Goal: Information Seeking & Learning: Learn about a topic

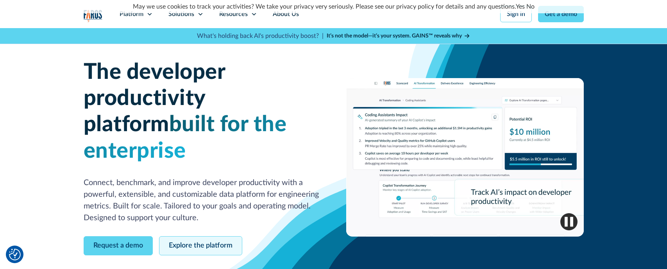
click at [183, 236] on link "Explore the platform" at bounding box center [200, 245] width 83 height 19
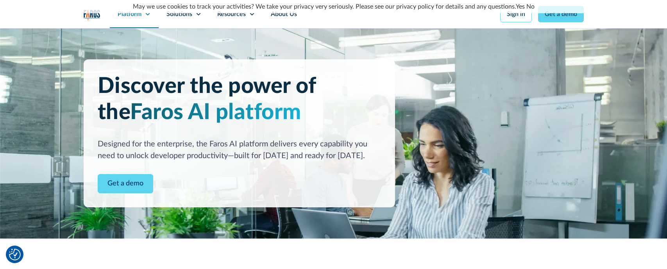
click at [140, 15] on div "Platform" at bounding box center [130, 13] width 24 height 9
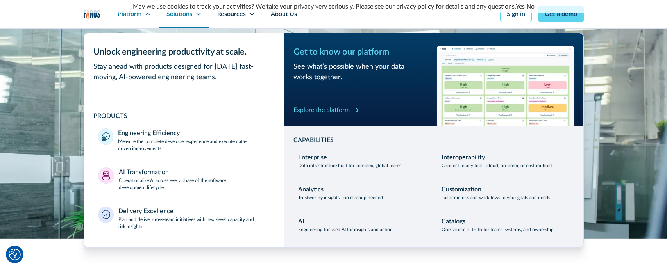
click at [179, 15] on div "Solutions" at bounding box center [180, 13] width 26 height 9
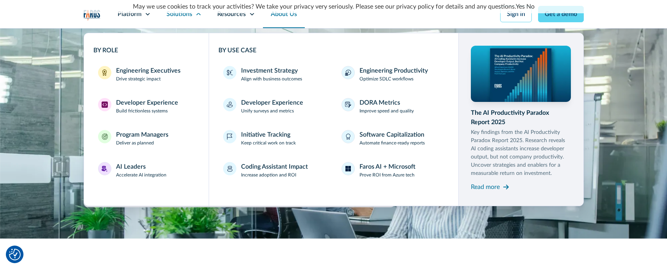
click at [276, 15] on link "About Us" at bounding box center [284, 14] width 42 height 28
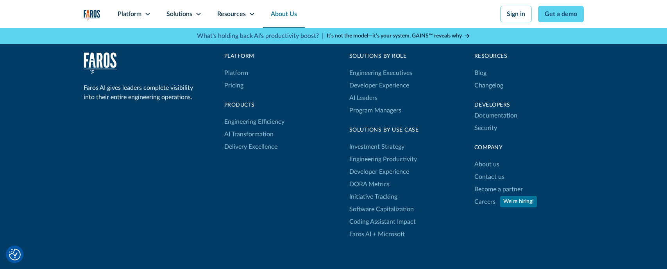
scroll to position [2205, 0]
click at [240, 87] on link "Pricing" at bounding box center [233, 85] width 19 height 13
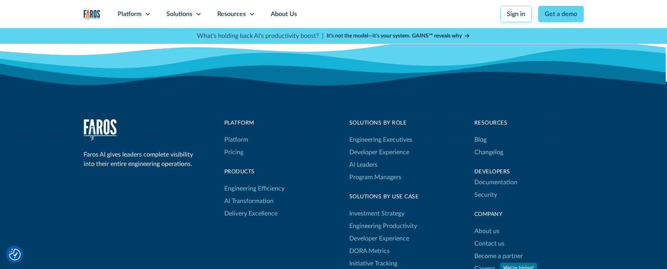
scroll to position [810, 0]
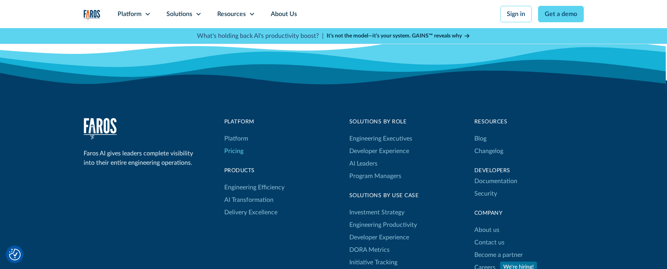
click at [235, 151] on link "Pricing" at bounding box center [233, 151] width 19 height 13
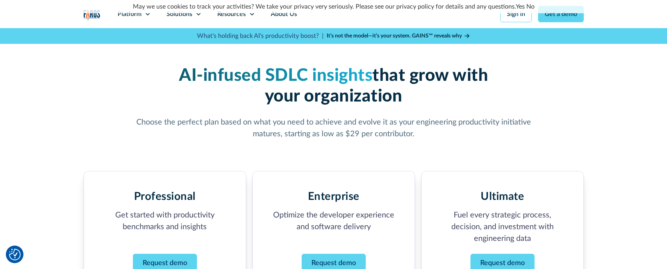
click at [522, 8] on link "Yes" at bounding box center [520, 7] width 9 height 6
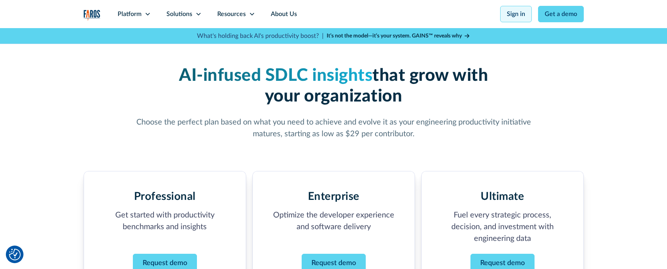
click at [521, 16] on link "Sign in" at bounding box center [516, 14] width 32 height 16
